Goal: Task Accomplishment & Management: Manage account settings

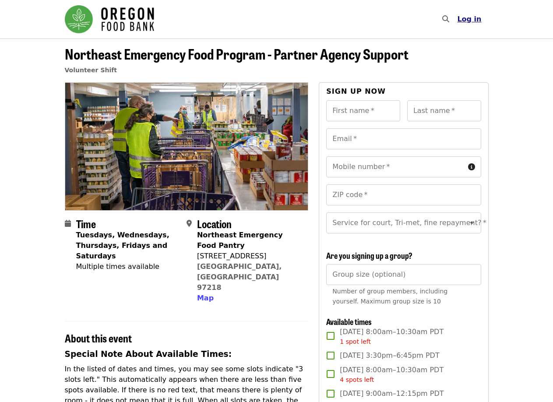
click at [474, 20] on span "Log in" at bounding box center [469, 19] width 24 height 8
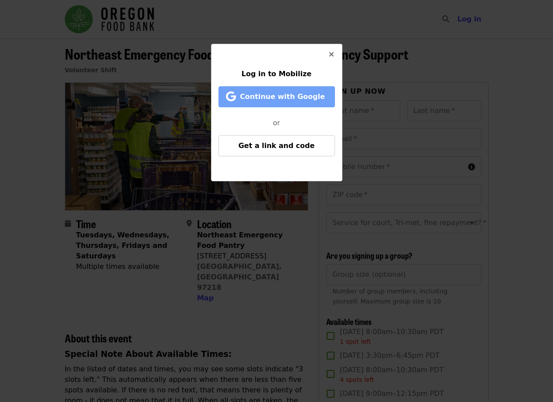
click at [290, 102] on span "Continue with Google" at bounding box center [278, 97] width 99 height 11
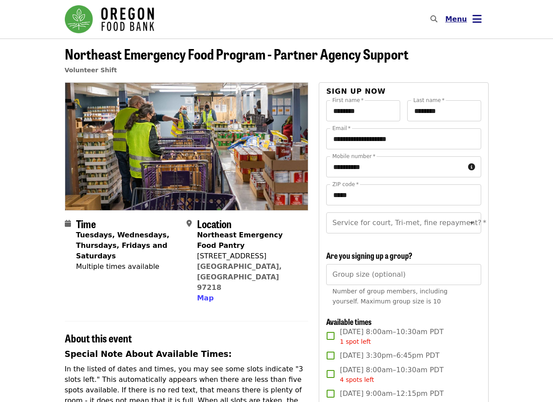
click at [487, 21] on button "Menu" at bounding box center [463, 19] width 50 height 21
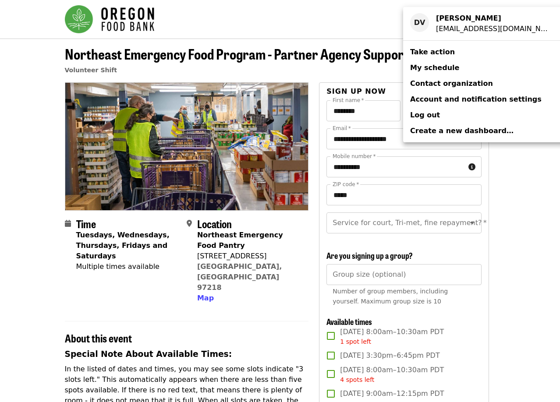
click at [446, 65] on span "My schedule" at bounding box center [434, 68] width 49 height 8
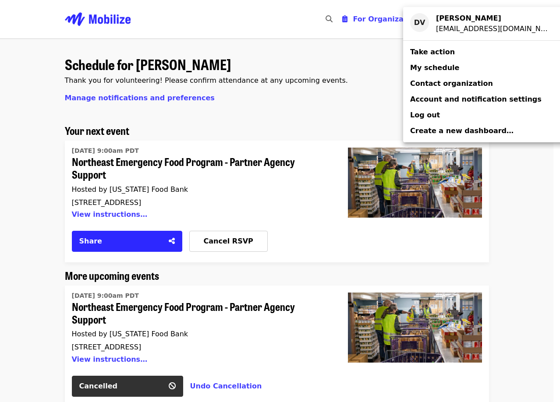
click at [21, 192] on div "Account menu" at bounding box center [280, 201] width 560 height 402
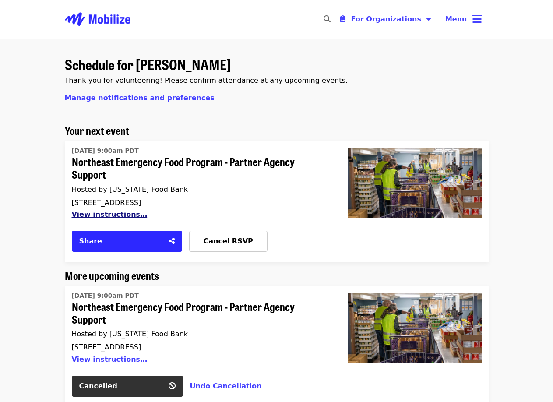
click at [92, 217] on button "View instructions…" at bounding box center [110, 214] width 76 height 8
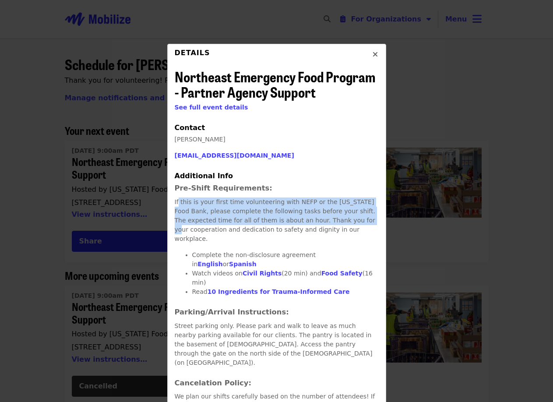
drag, startPoint x: 175, startPoint y: 205, endPoint x: 315, endPoint y: 219, distance: 140.4
click at [315, 219] on p "If this is your first time volunteering with NEFP or the Oregon Food Bank, plea…" at bounding box center [277, 221] width 204 height 46
click at [374, 55] on icon "times icon" at bounding box center [375, 54] width 5 height 8
